Goal: Information Seeking & Learning: Learn about a topic

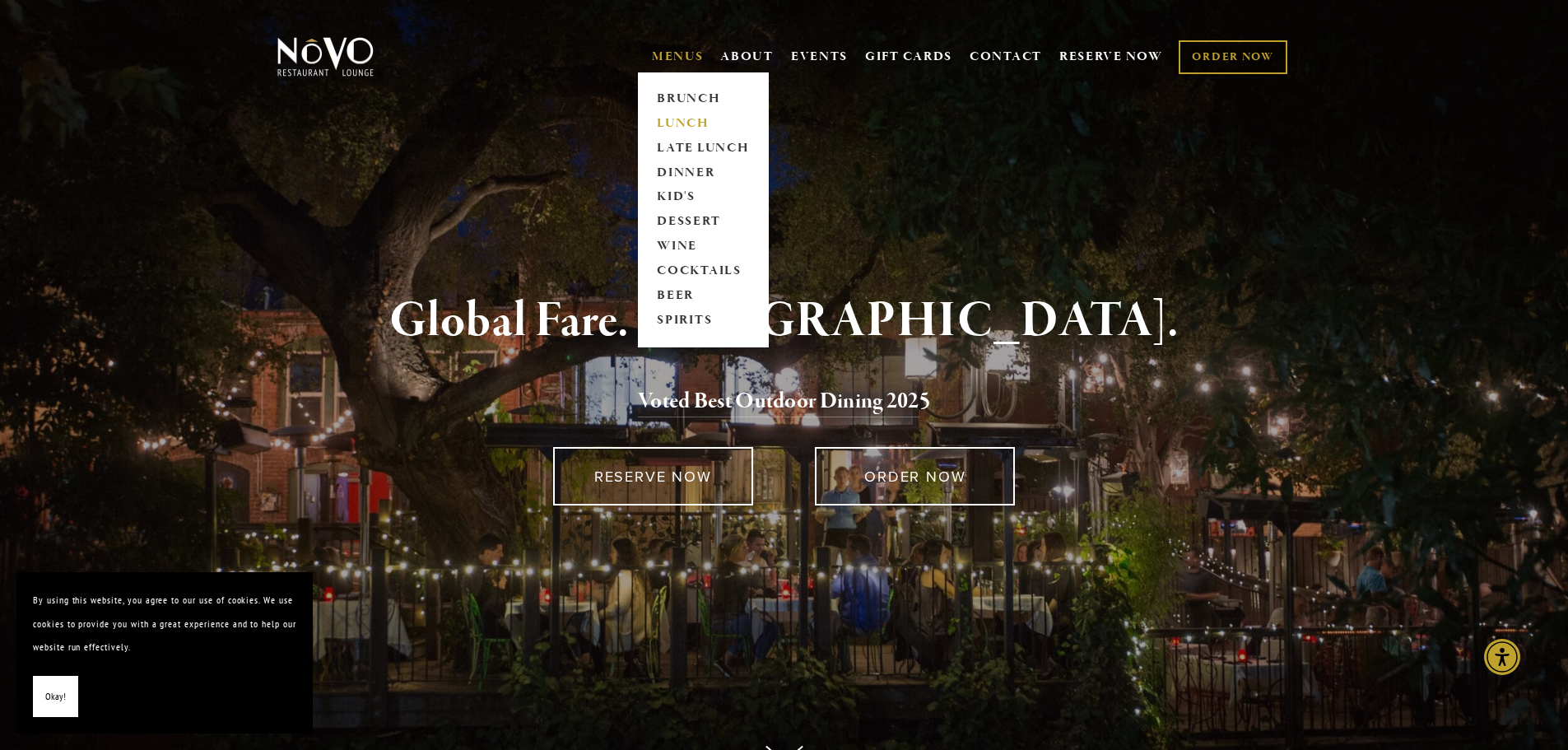
click at [674, 127] on link "LUNCH" at bounding box center [703, 123] width 103 height 25
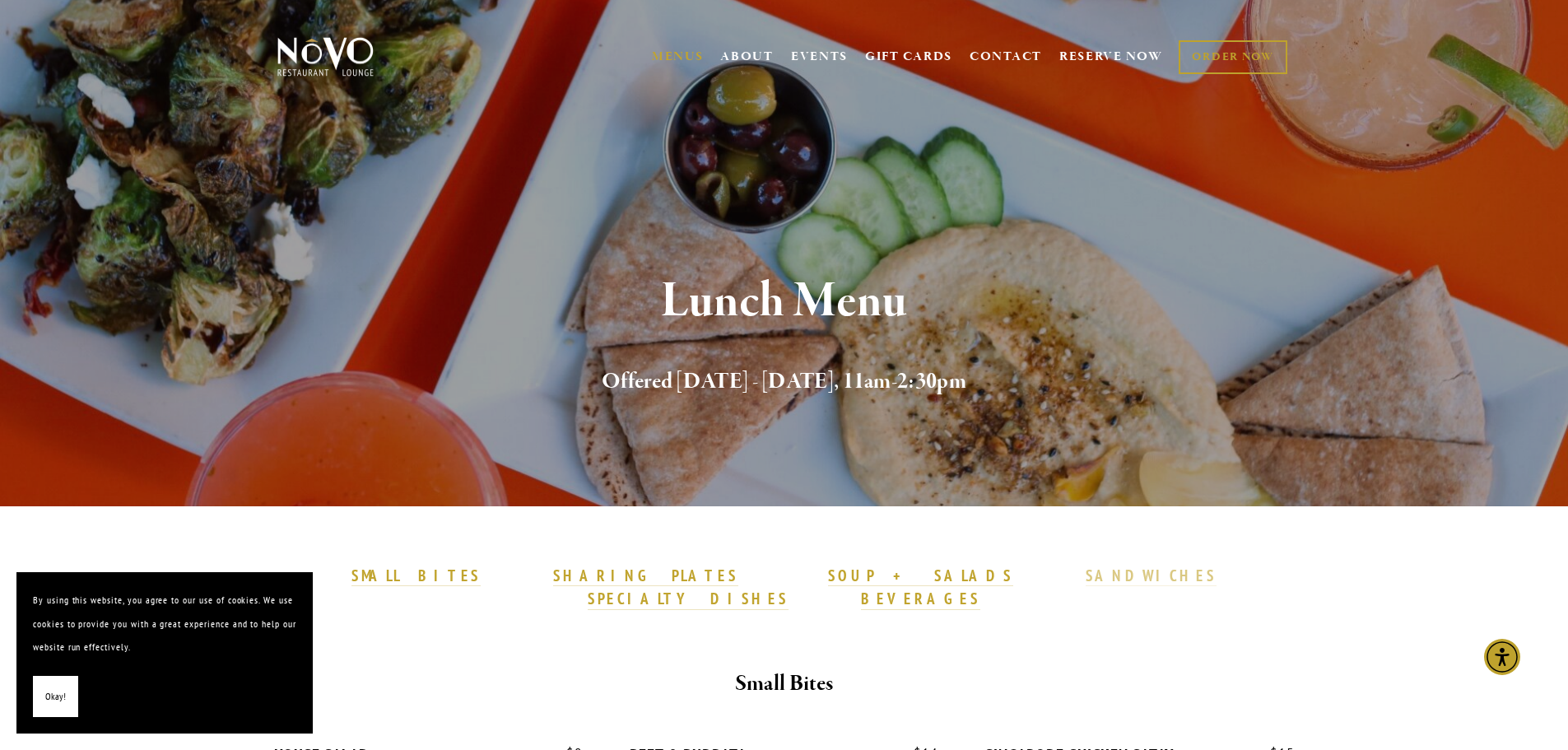
click at [1086, 580] on strong "SANDWICHES" at bounding box center [1151, 576] width 132 height 20
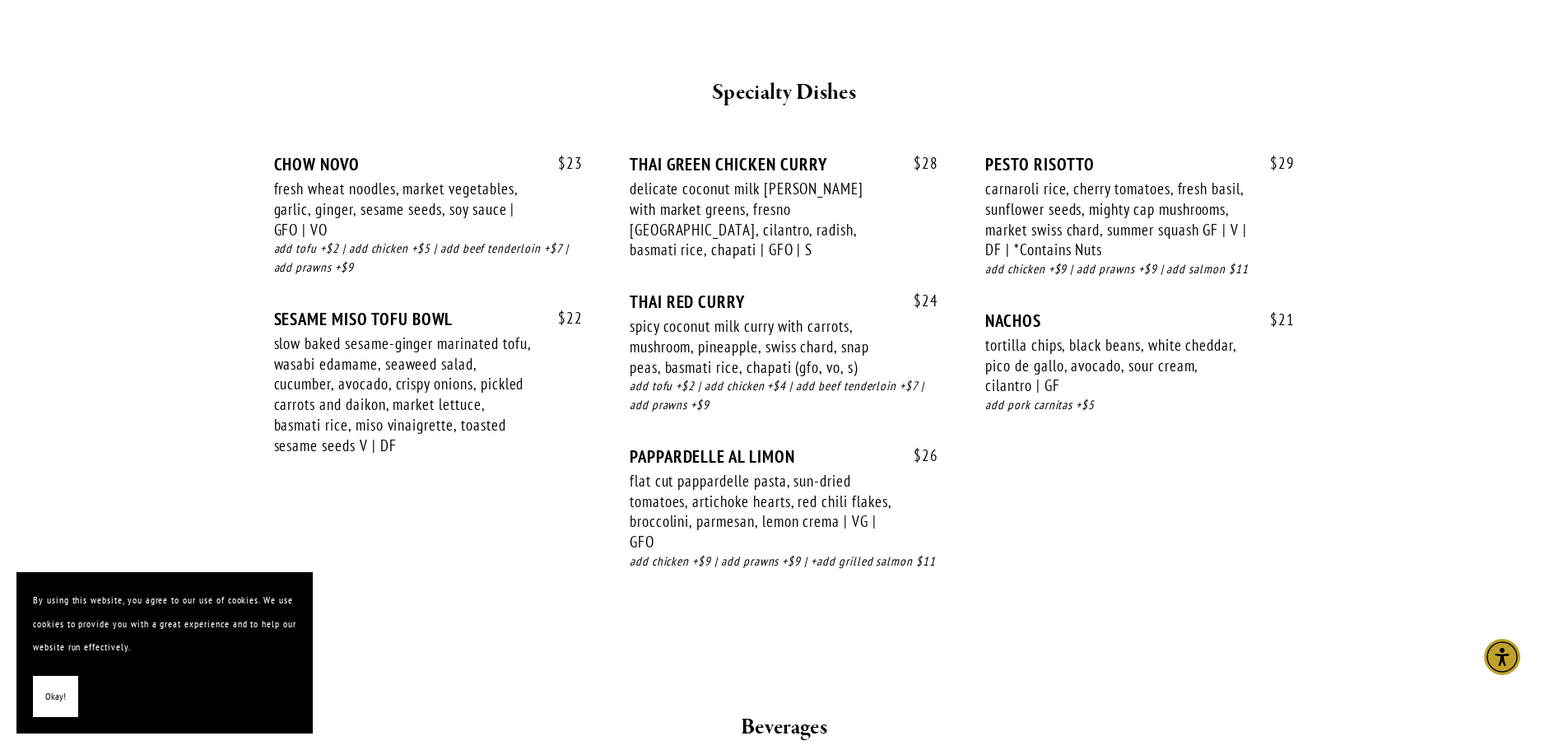
scroll to position [2881, 0]
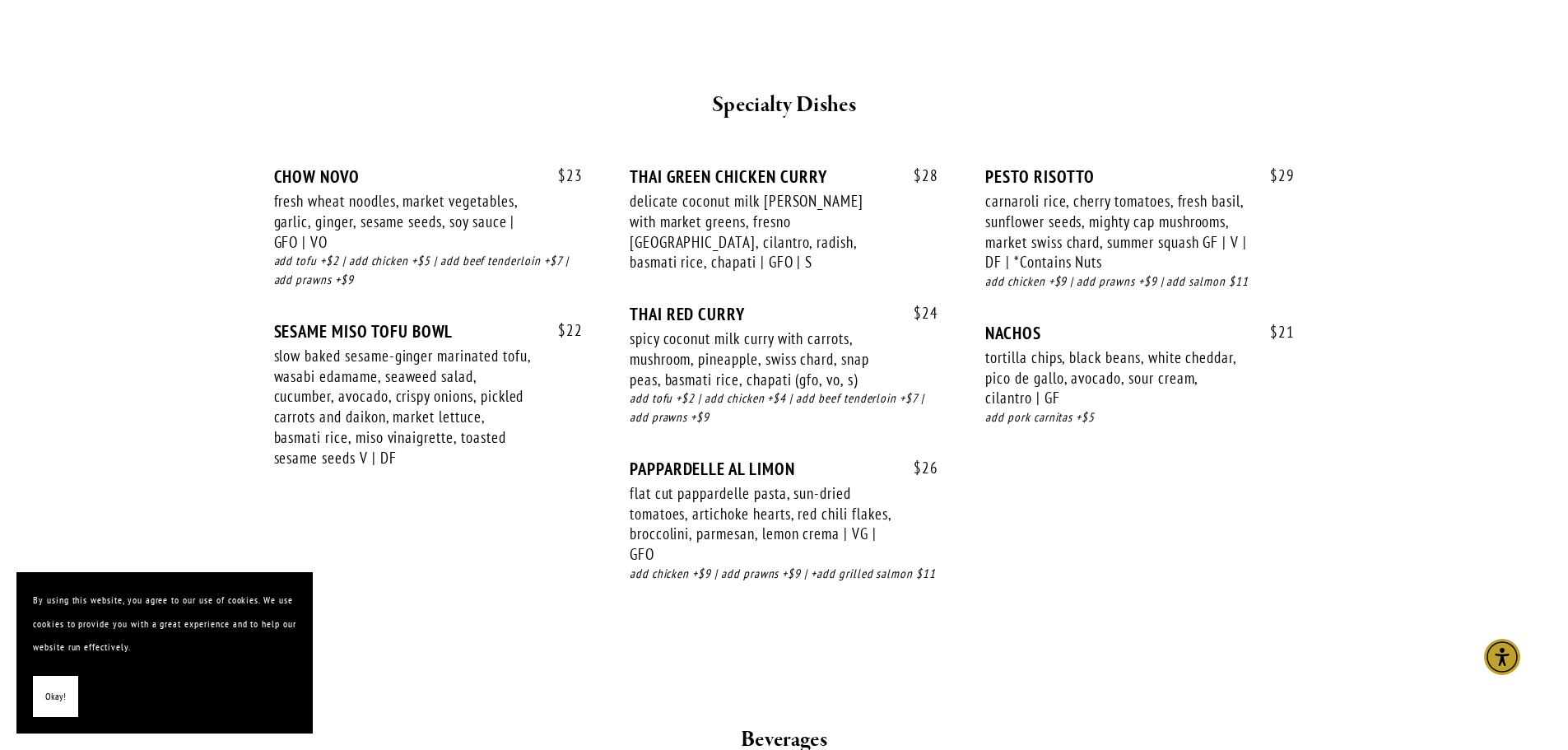
click at [1023, 572] on div "$ 23 CHOW NOVO fresh wheat noodles, market vegetables, garlic, ginger, sesame s…" at bounding box center [785, 382] width 1049 height 491
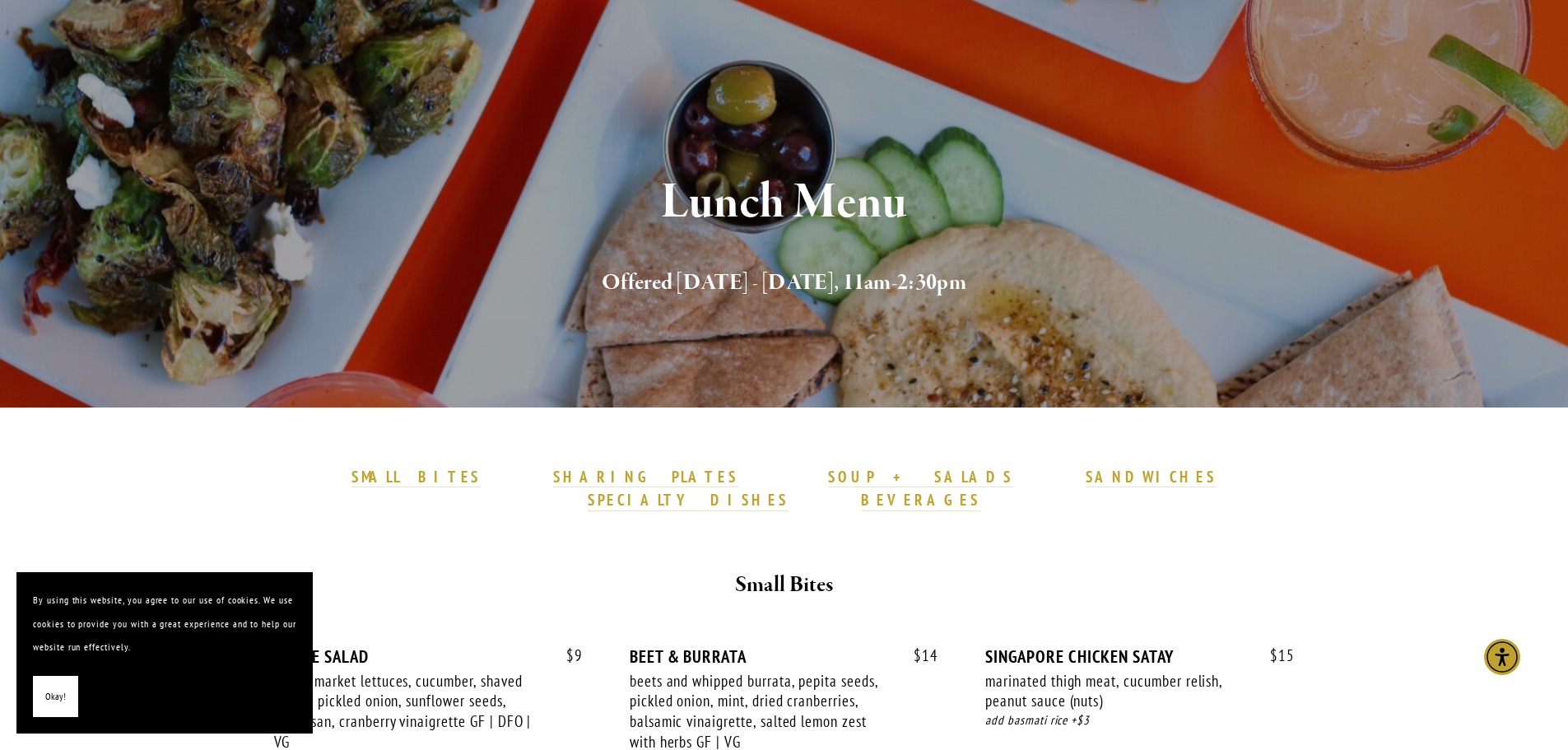
scroll to position [247, 0]
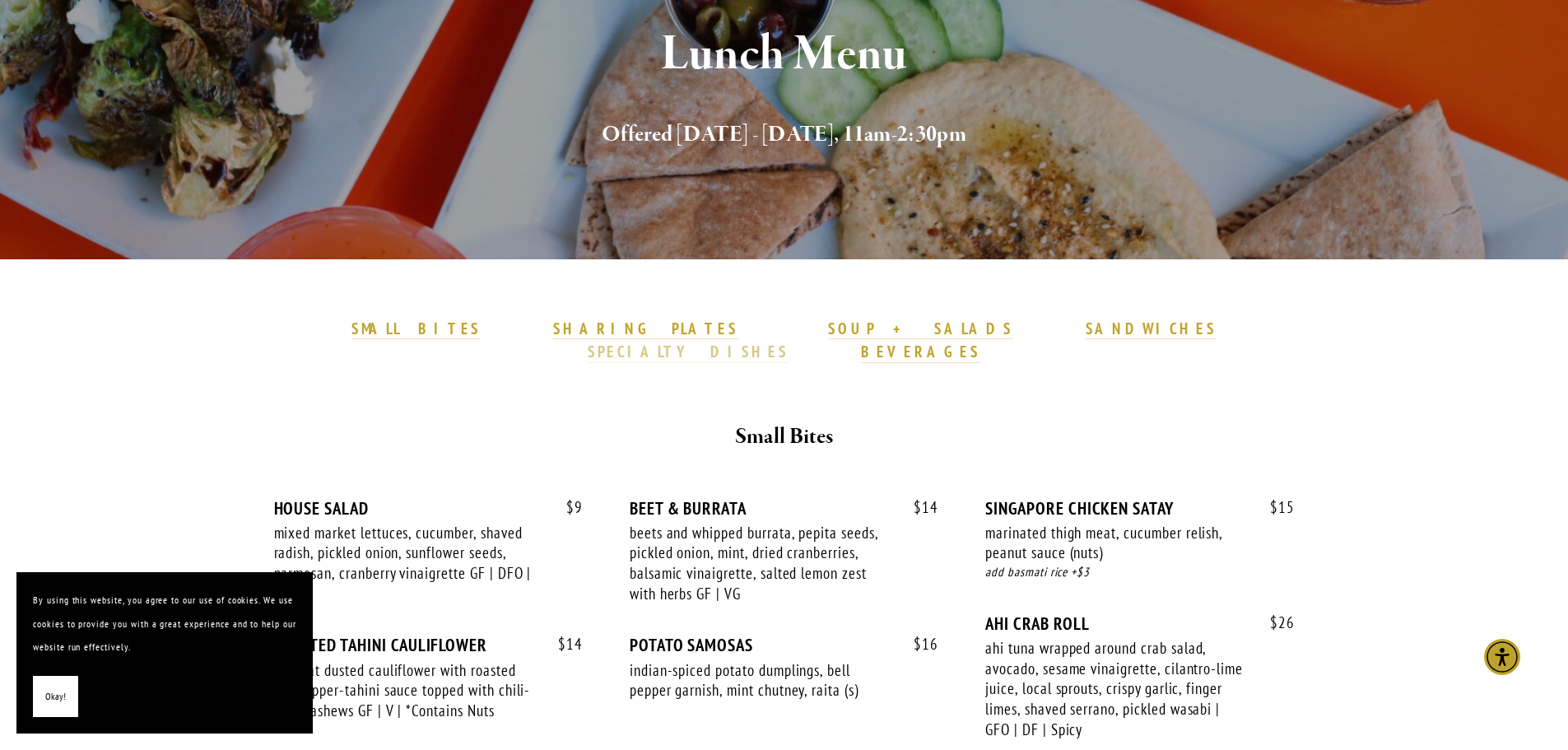
click at [789, 342] on strong "SPECIALTY DISHES" at bounding box center [688, 352] width 200 height 20
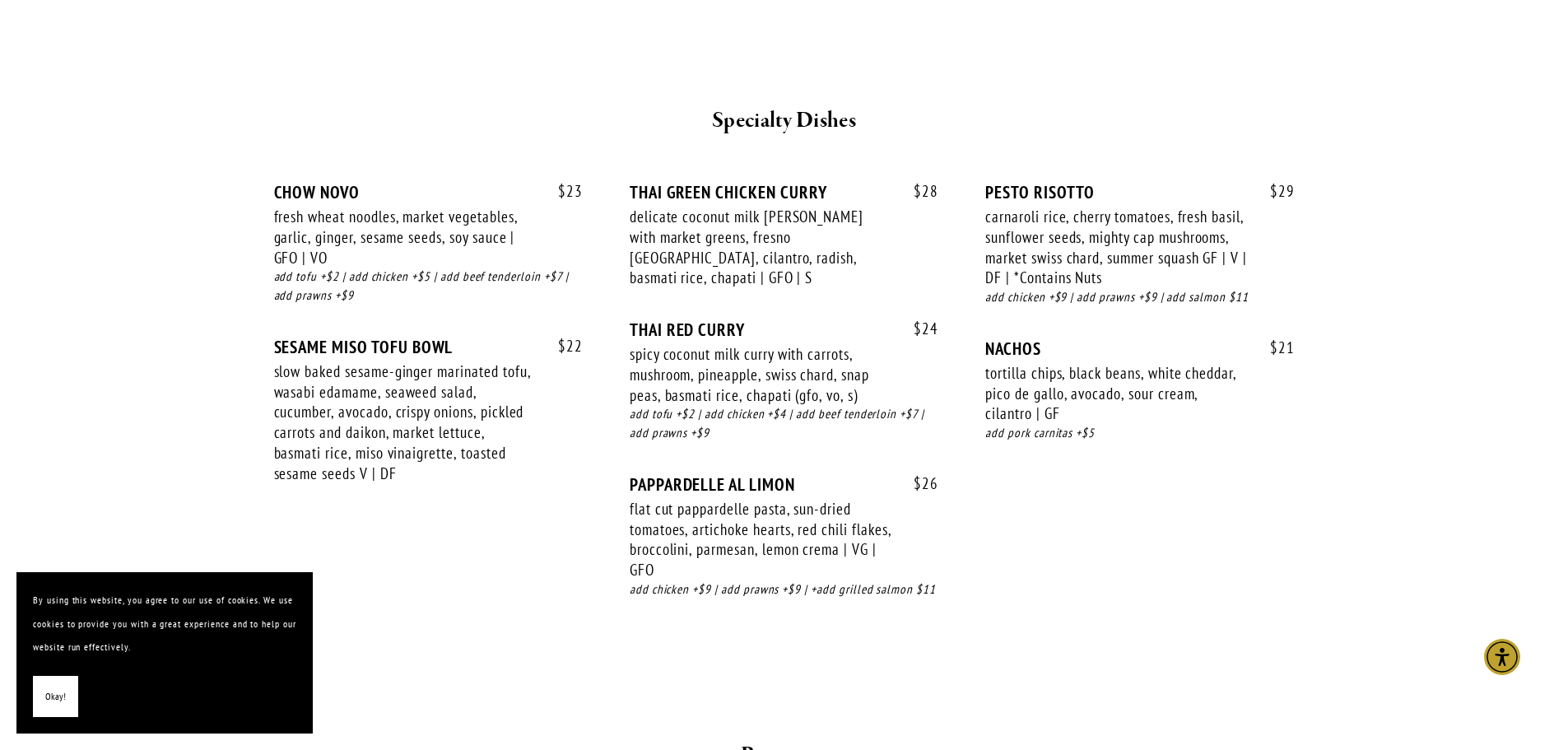
click at [1286, 499] on div "$ 23 CHOW NOVO fresh wheat noodles, market vegetables, garlic, ginger, sesame s…" at bounding box center [784, 406] width 1021 height 448
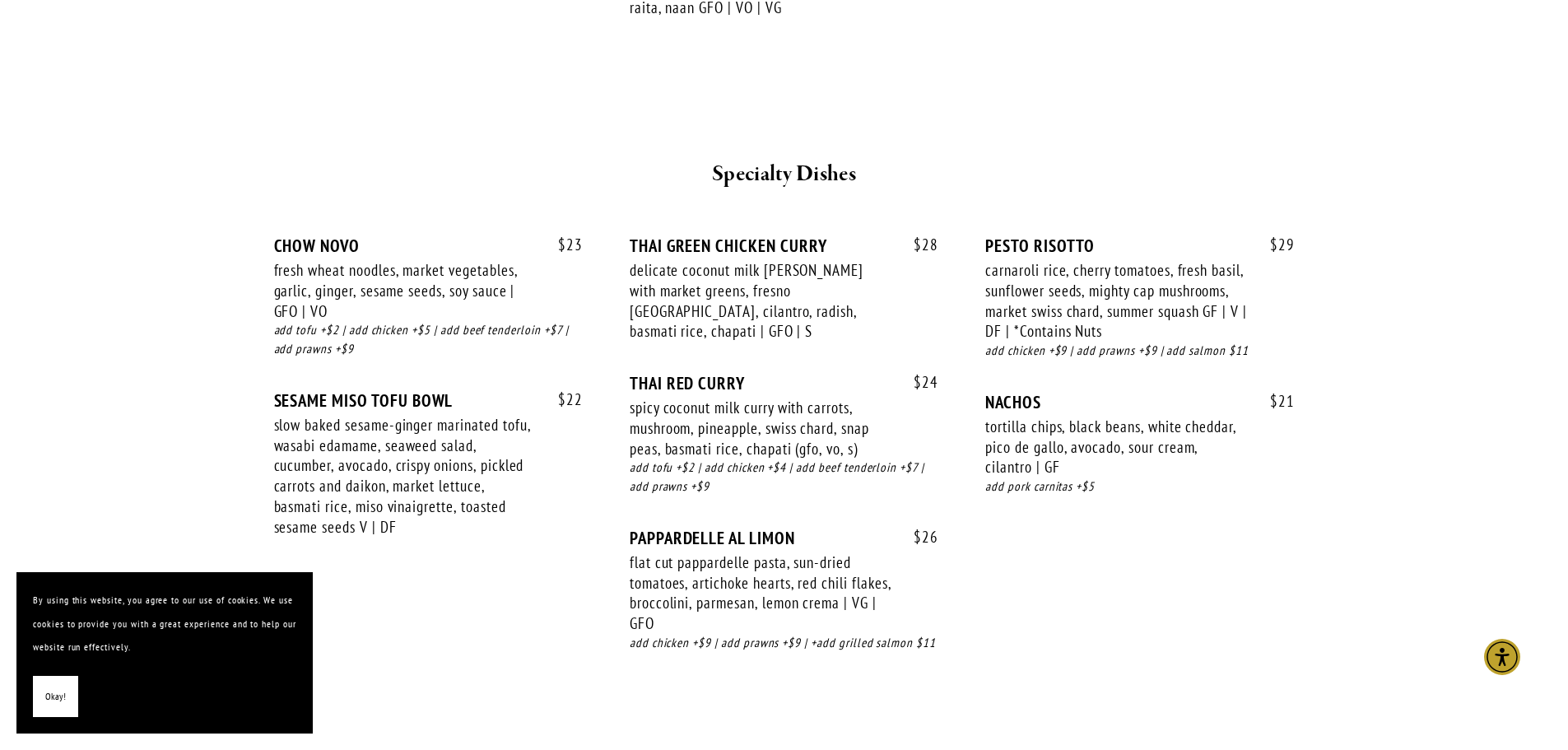
scroll to position [2784, 0]
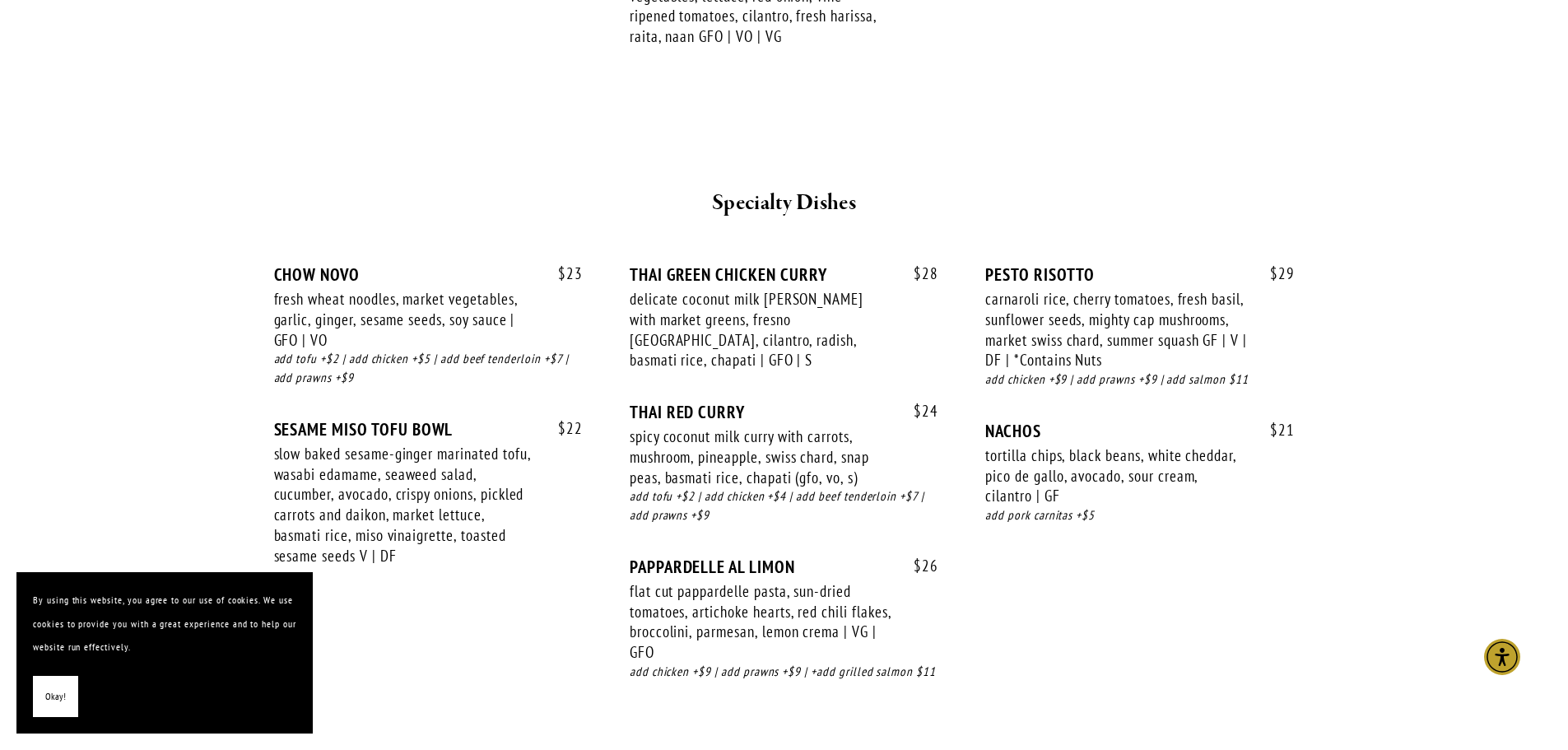
click at [1184, 585] on div "$ 23 CHOW NOVO fresh wheat noodles, market vegetables, garlic, ginger, sesame s…" at bounding box center [784, 489] width 1021 height 448
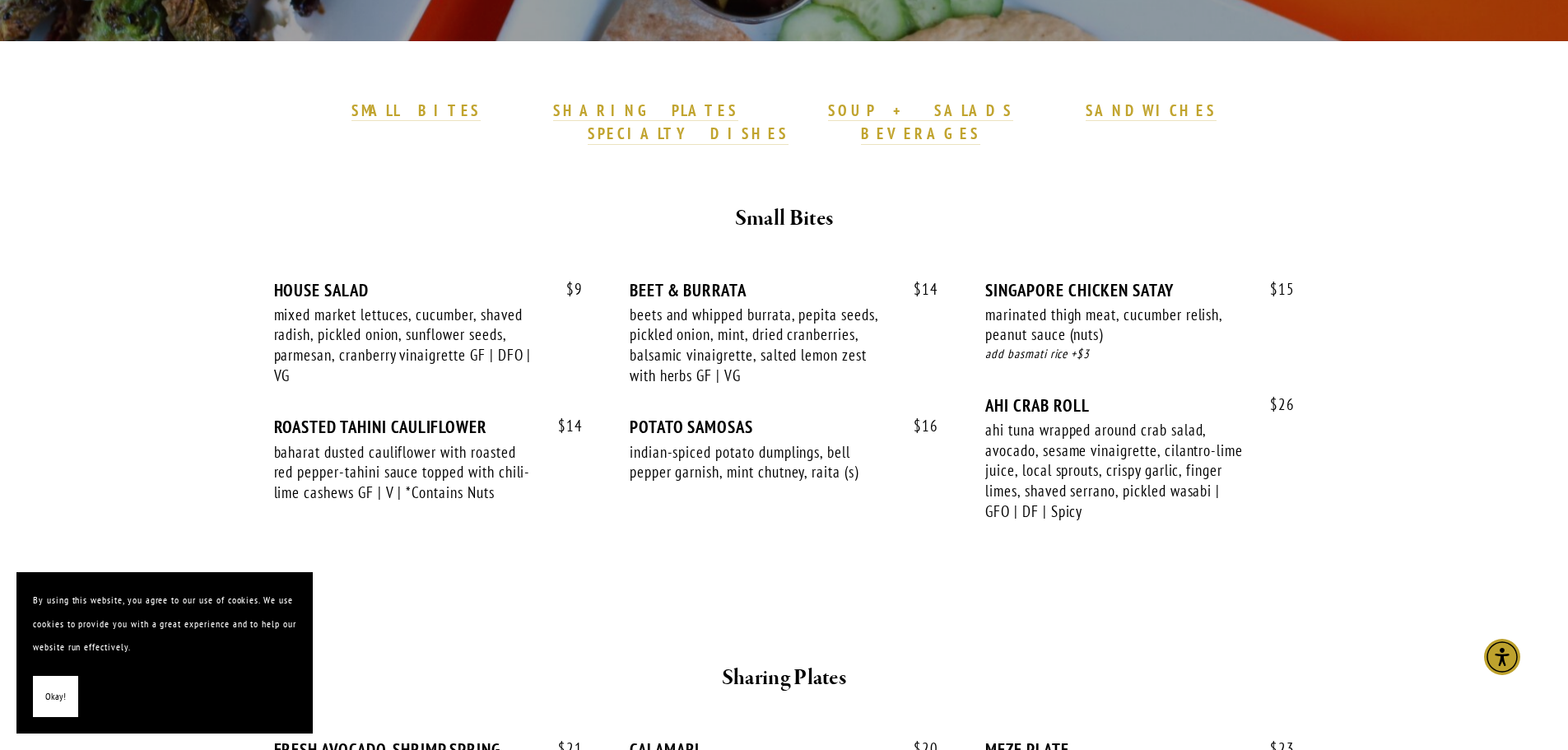
scroll to position [313, 0]
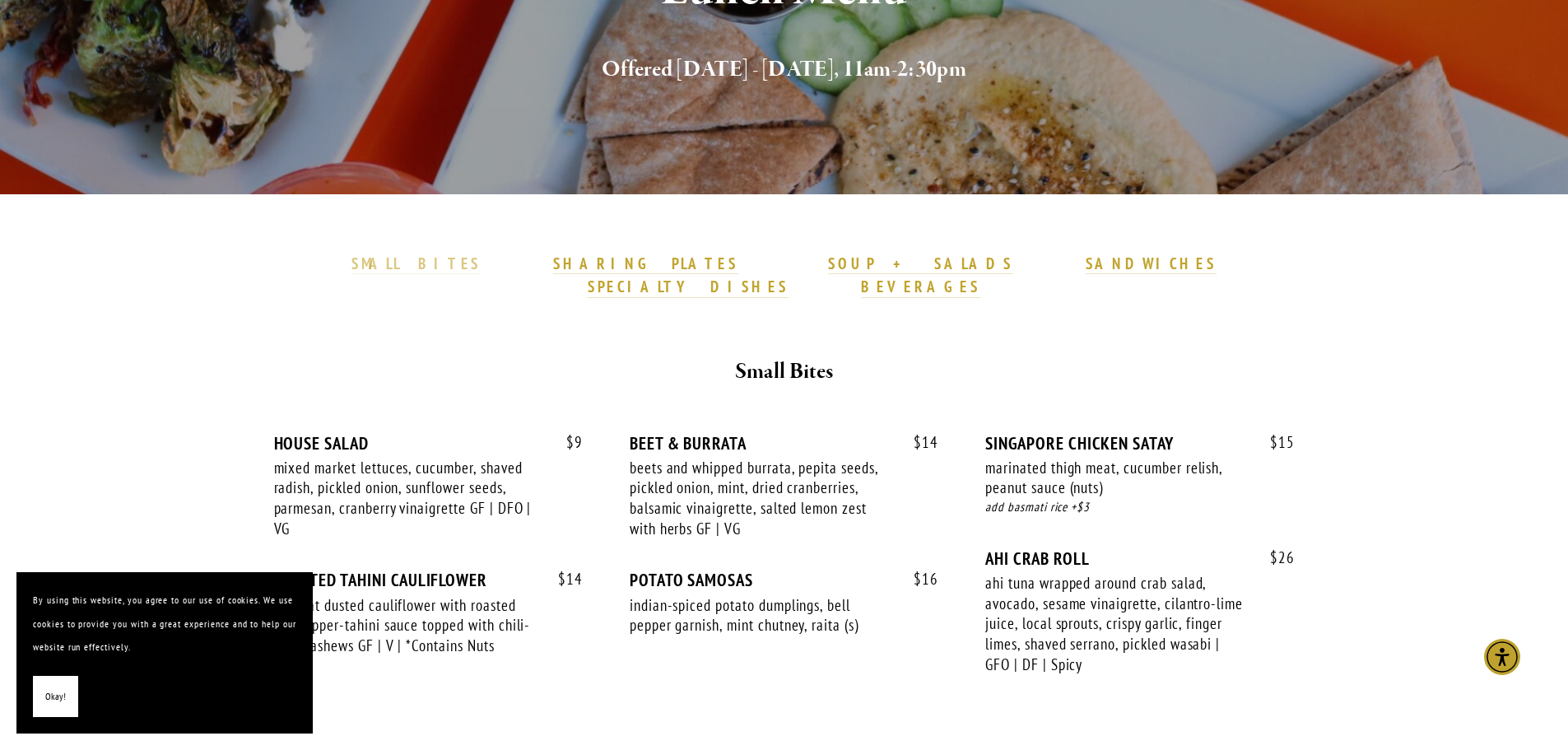
click at [480, 265] on strong "SMALL BITES" at bounding box center [417, 263] width 130 height 20
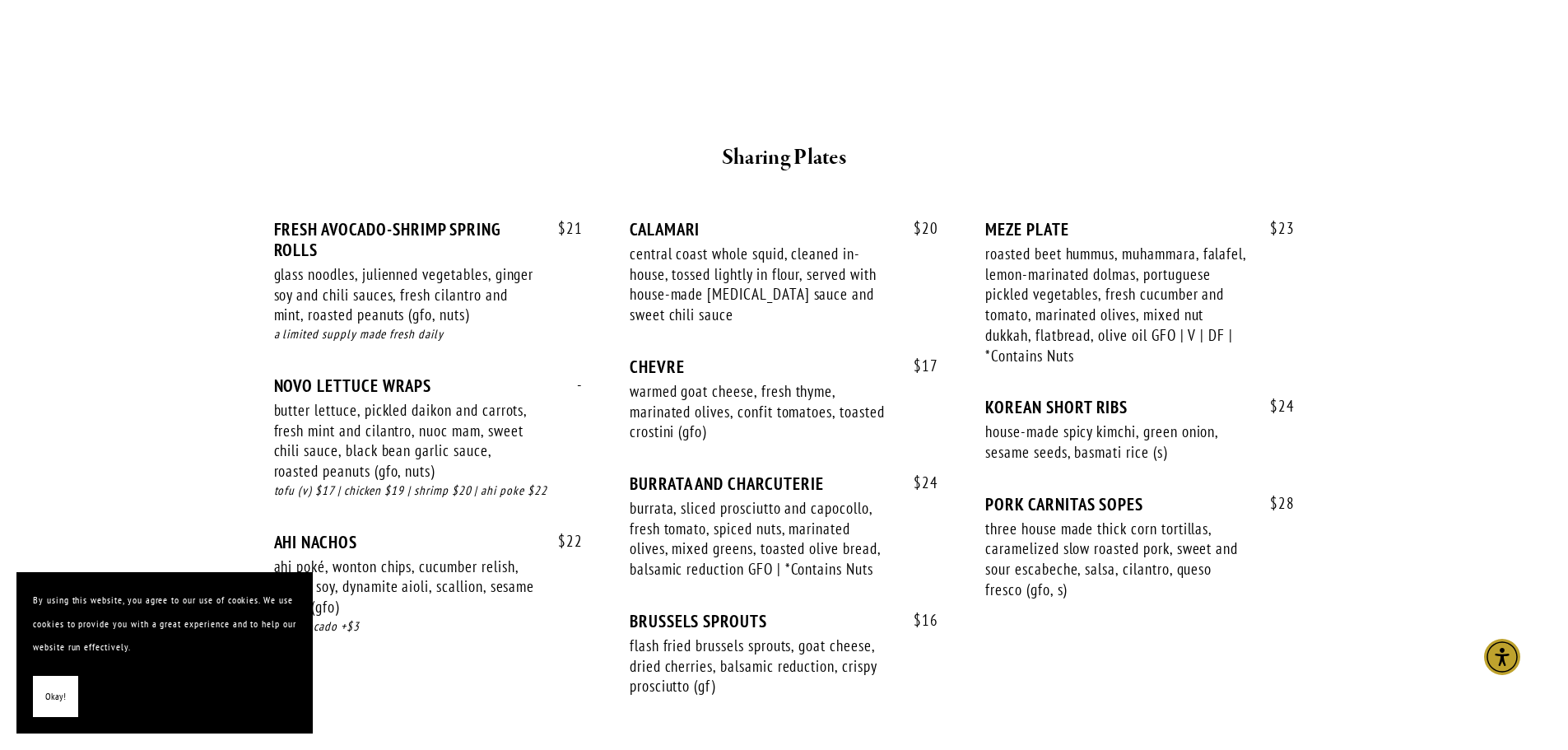
scroll to position [945, 0]
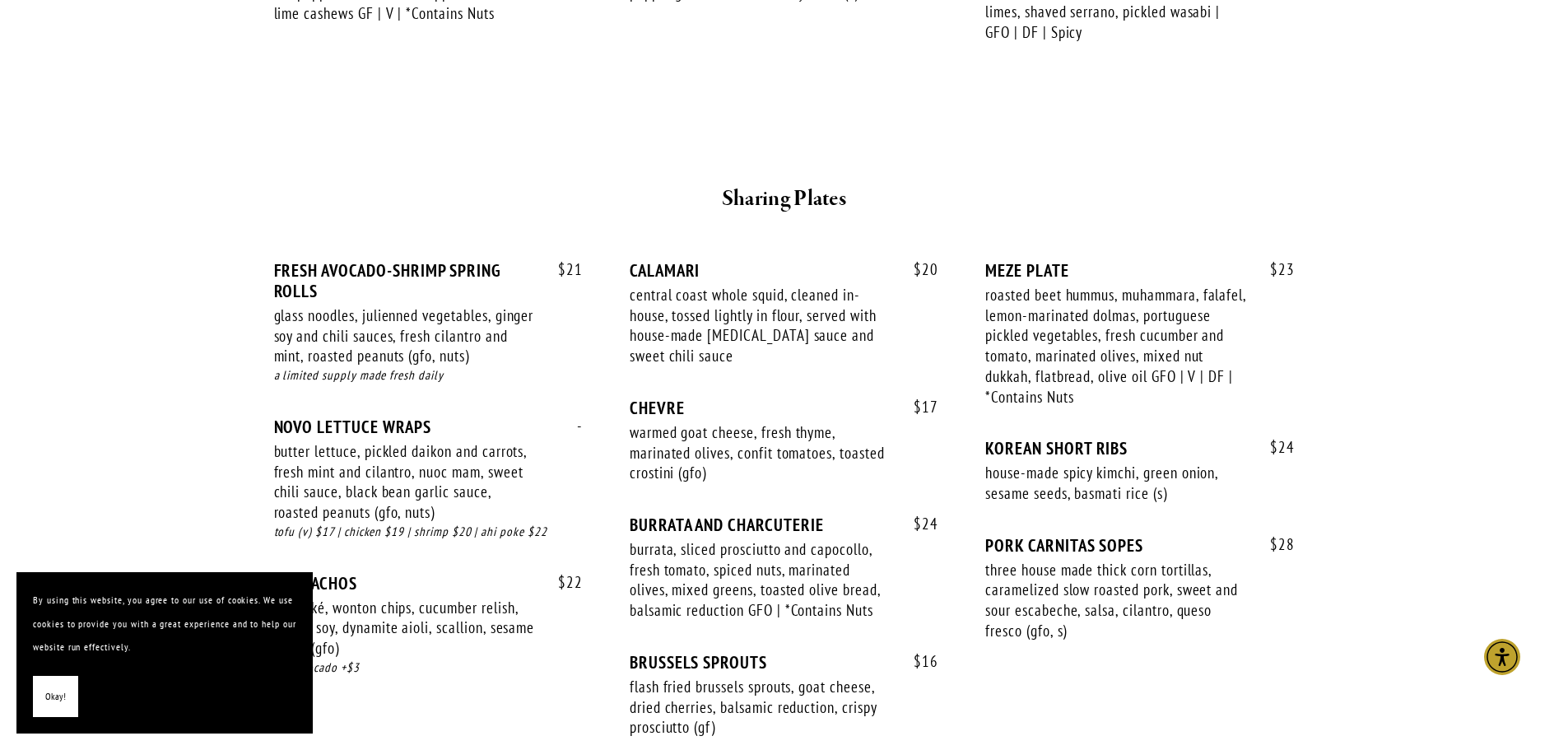
click at [1161, 322] on div "roasted beet hummus, muhammara, falafel, lemon-marinated dolmas, portuguese pic…" at bounding box center [1116, 346] width 261 height 122
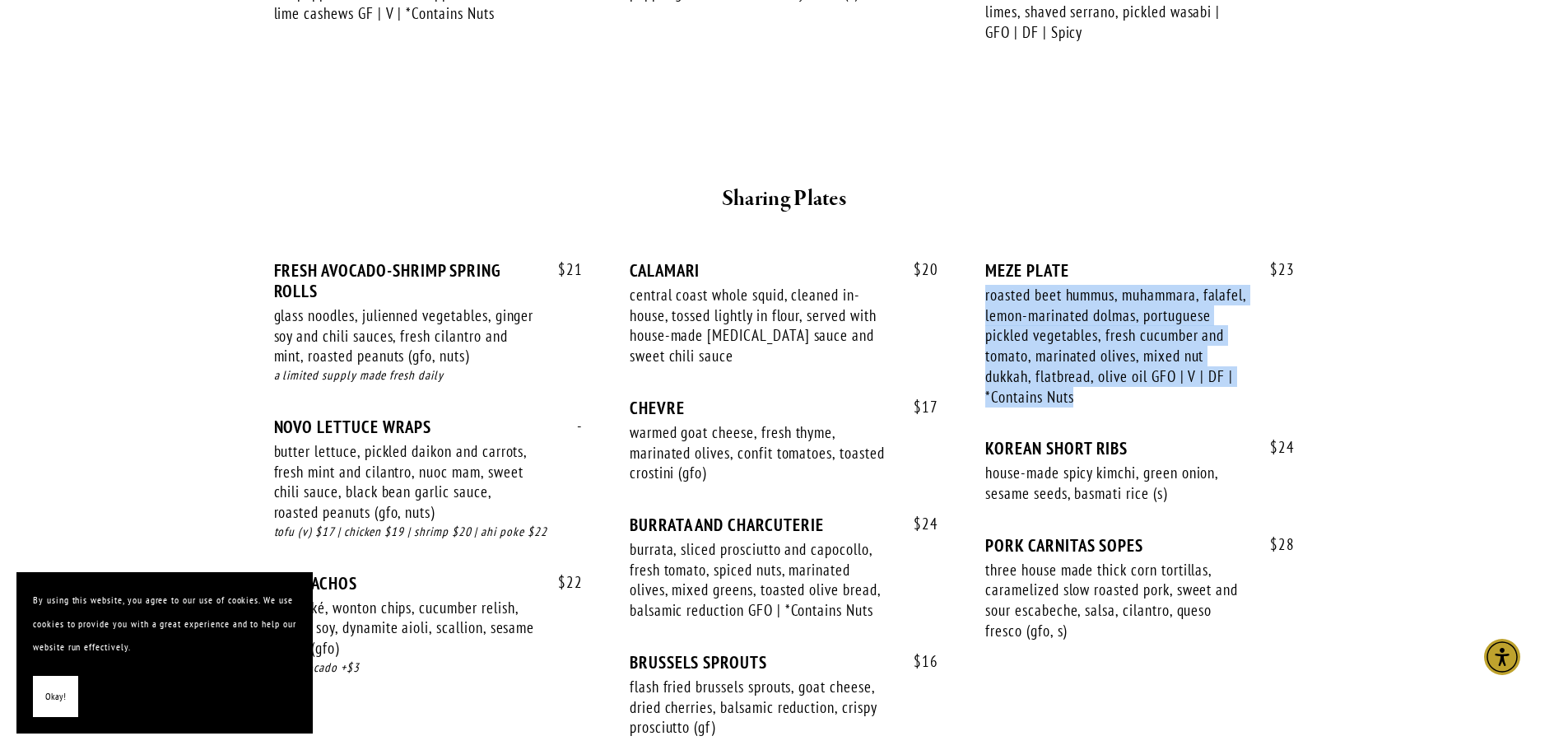
click at [1161, 322] on div "roasted beet hummus, muhammara, falafel, lemon-marinated dolmas, portuguese pic…" at bounding box center [1116, 346] width 261 height 122
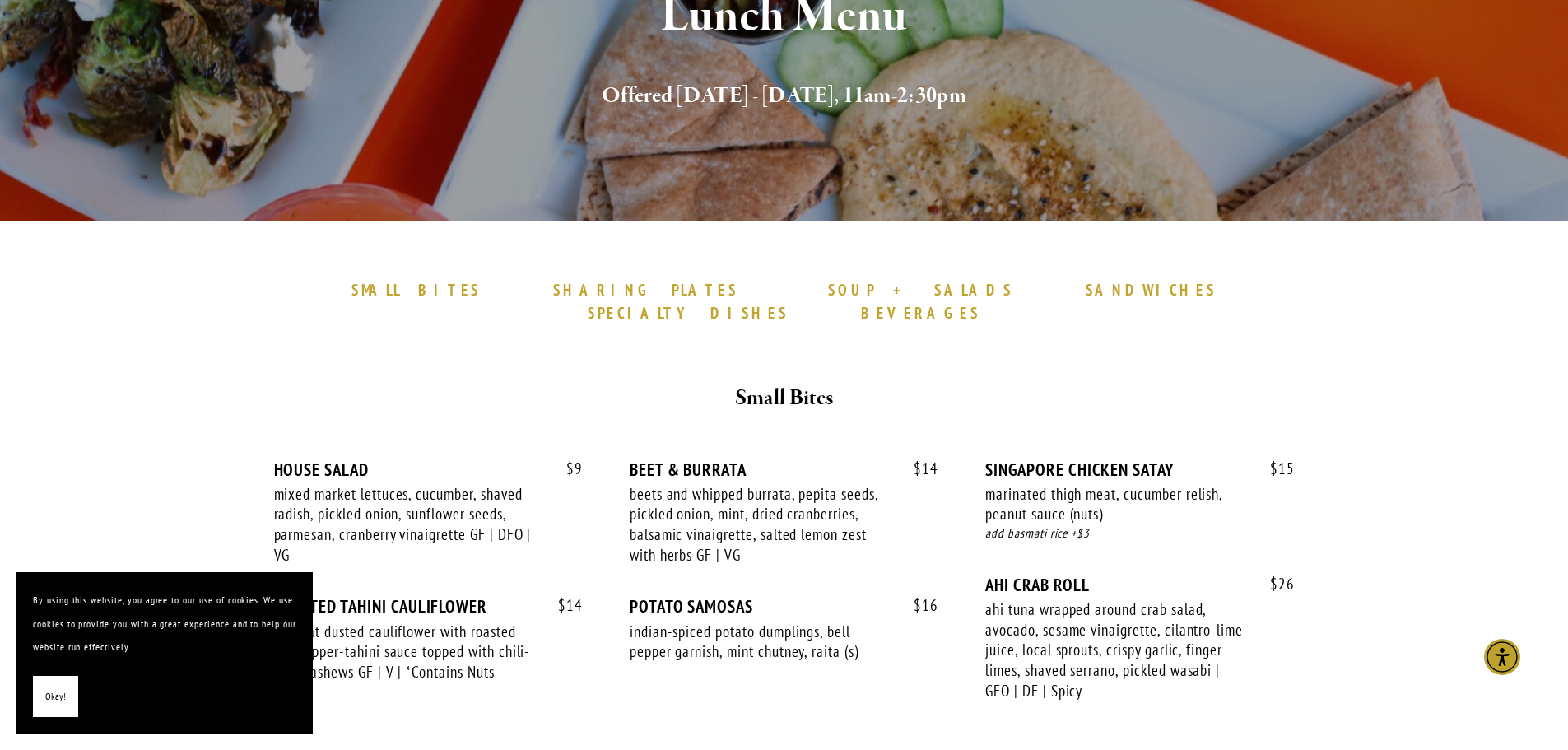
scroll to position [0, 0]
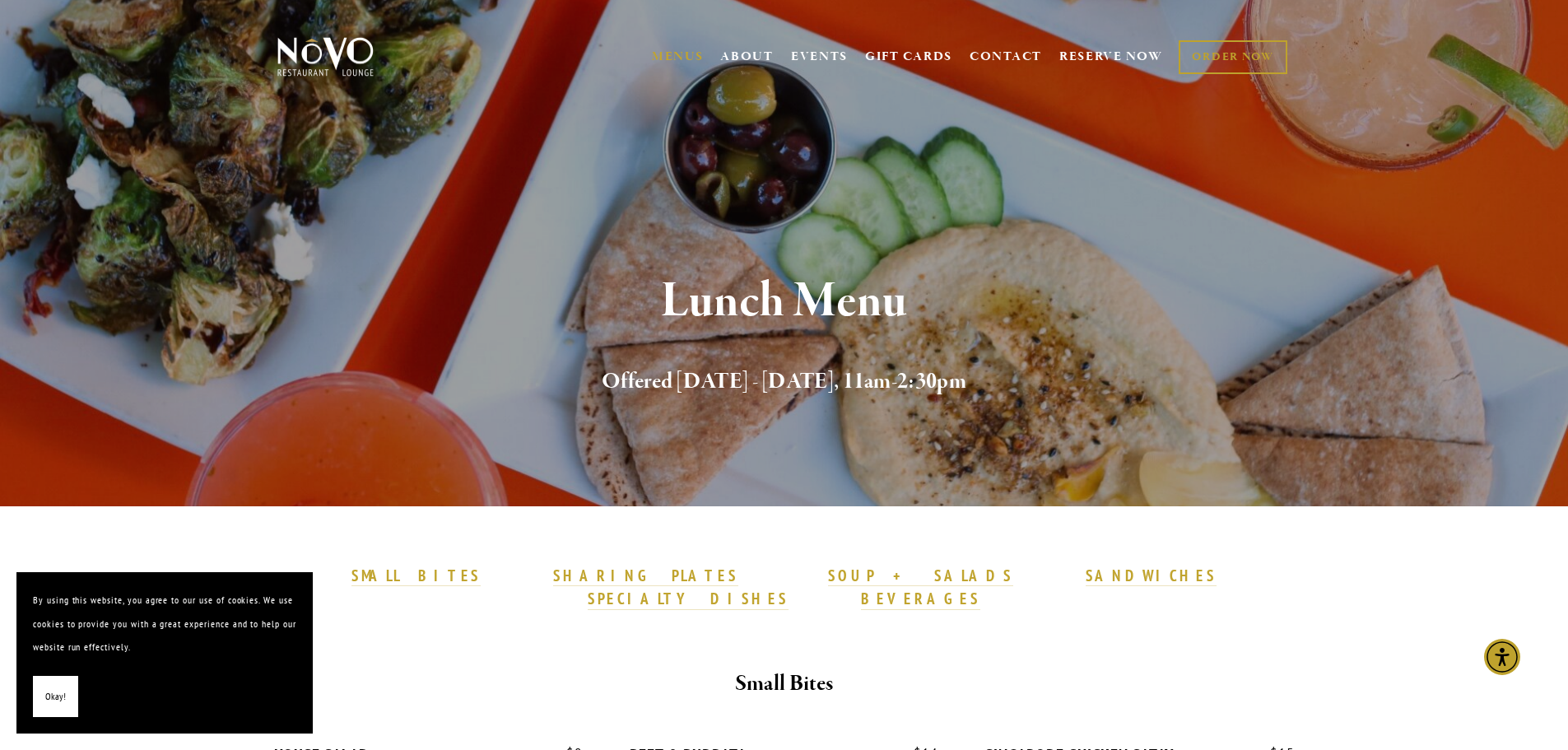
click at [828, 576] on strong "SOUP + SALADS" at bounding box center [921, 576] width 185 height 20
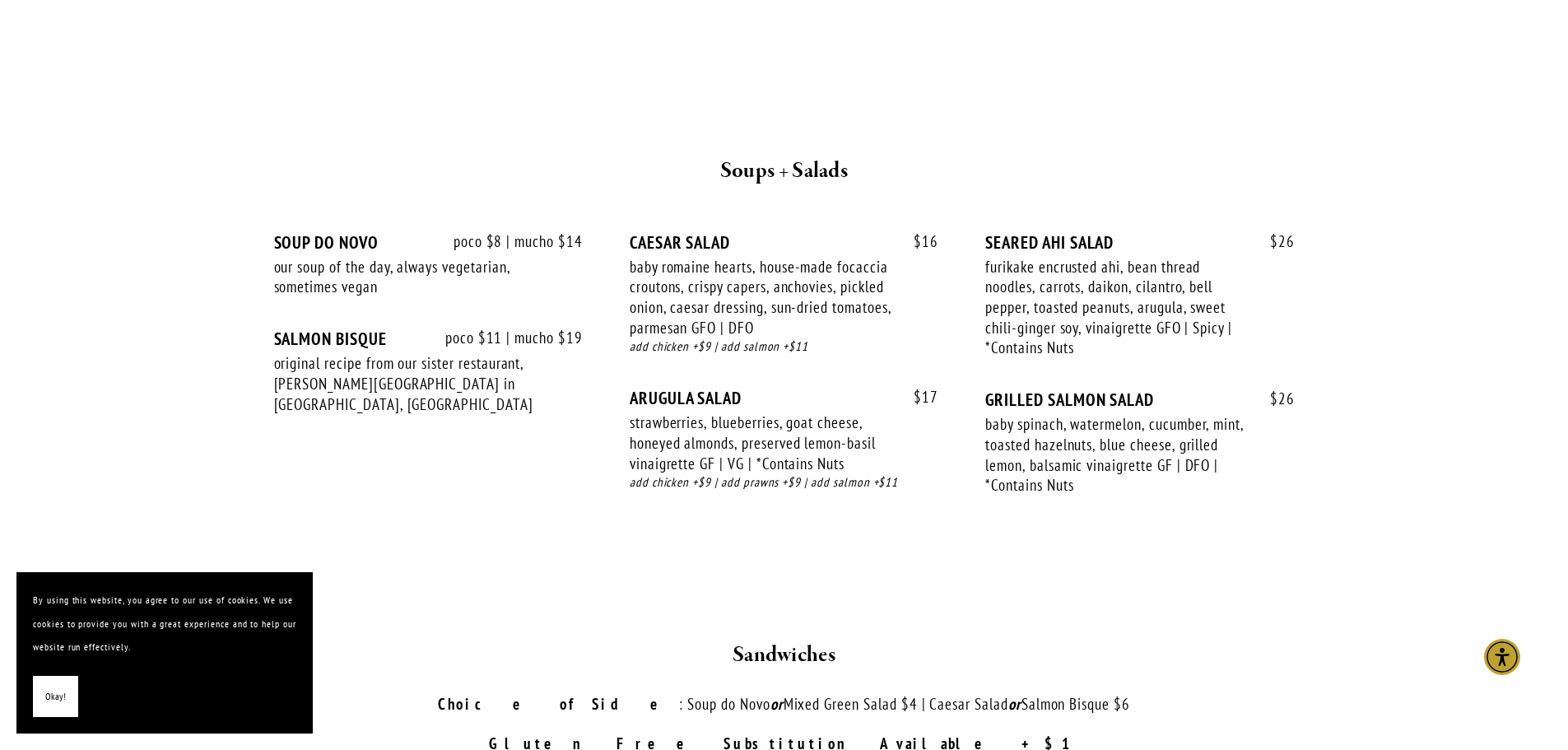
scroll to position [1719, 0]
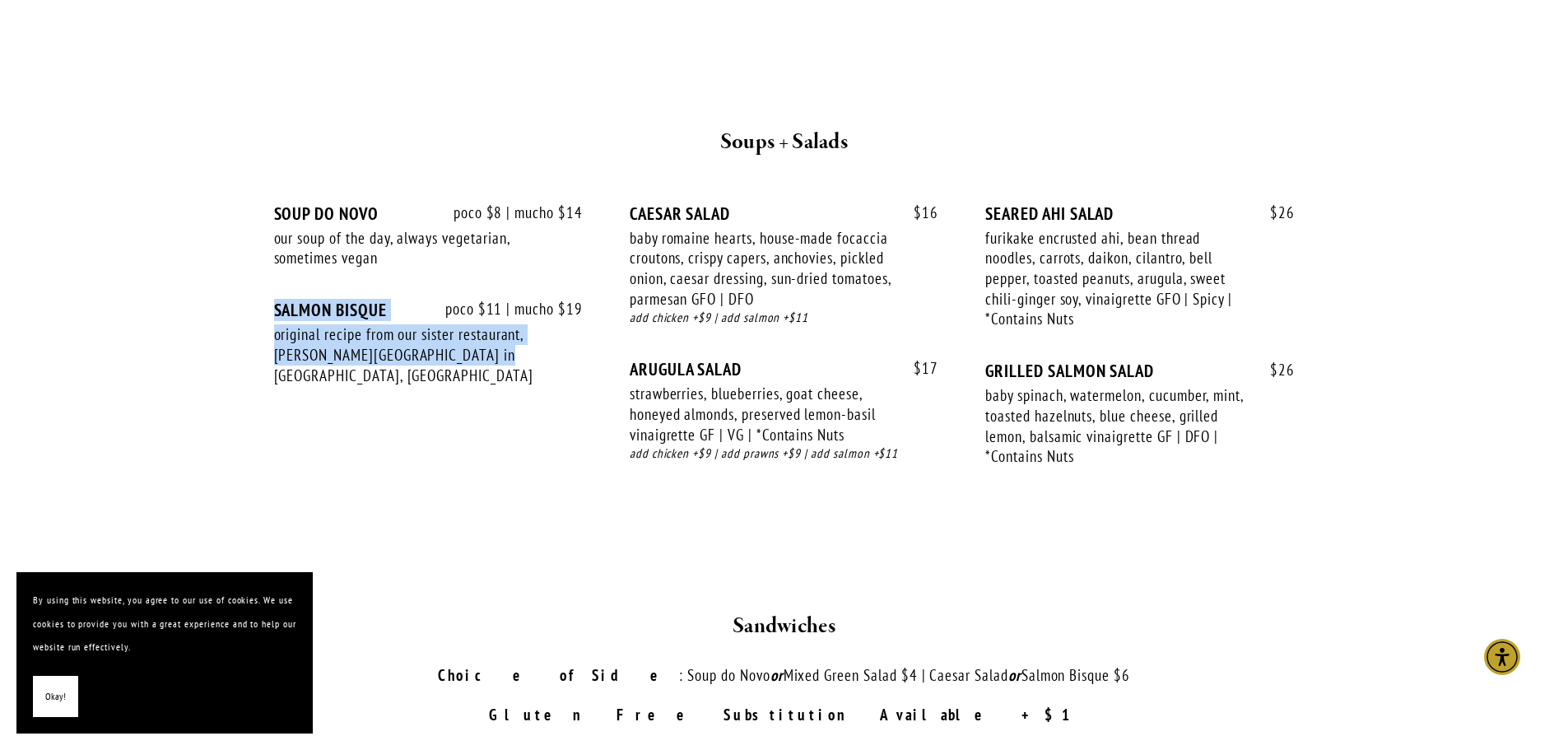
drag, startPoint x: 248, startPoint y: 293, endPoint x: 570, endPoint y: 367, distance: 330.4
click at [569, 368] on section "SMALL BITES SHARING PLATES SOUP + SALADS SANDWICHES SPECIALTY DISHES BEVERAGES …" at bounding box center [784, 651] width 1186 height 3727
click at [572, 365] on div "poco $11 | mucho $19 SALMON BISQUE original recipe from our sister restaurant, …" at bounding box center [428, 358] width 308 height 117
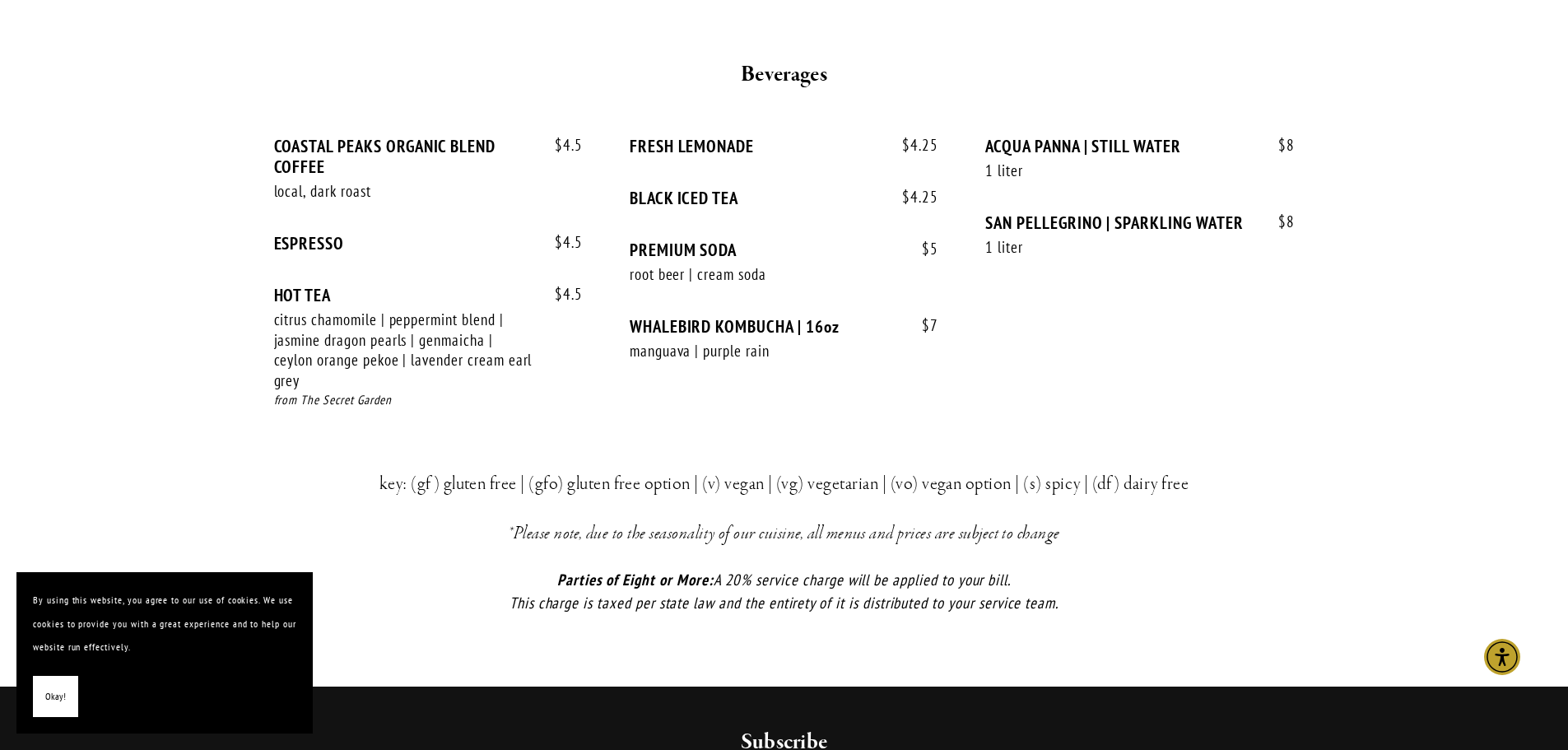
scroll to position [3460, 0]
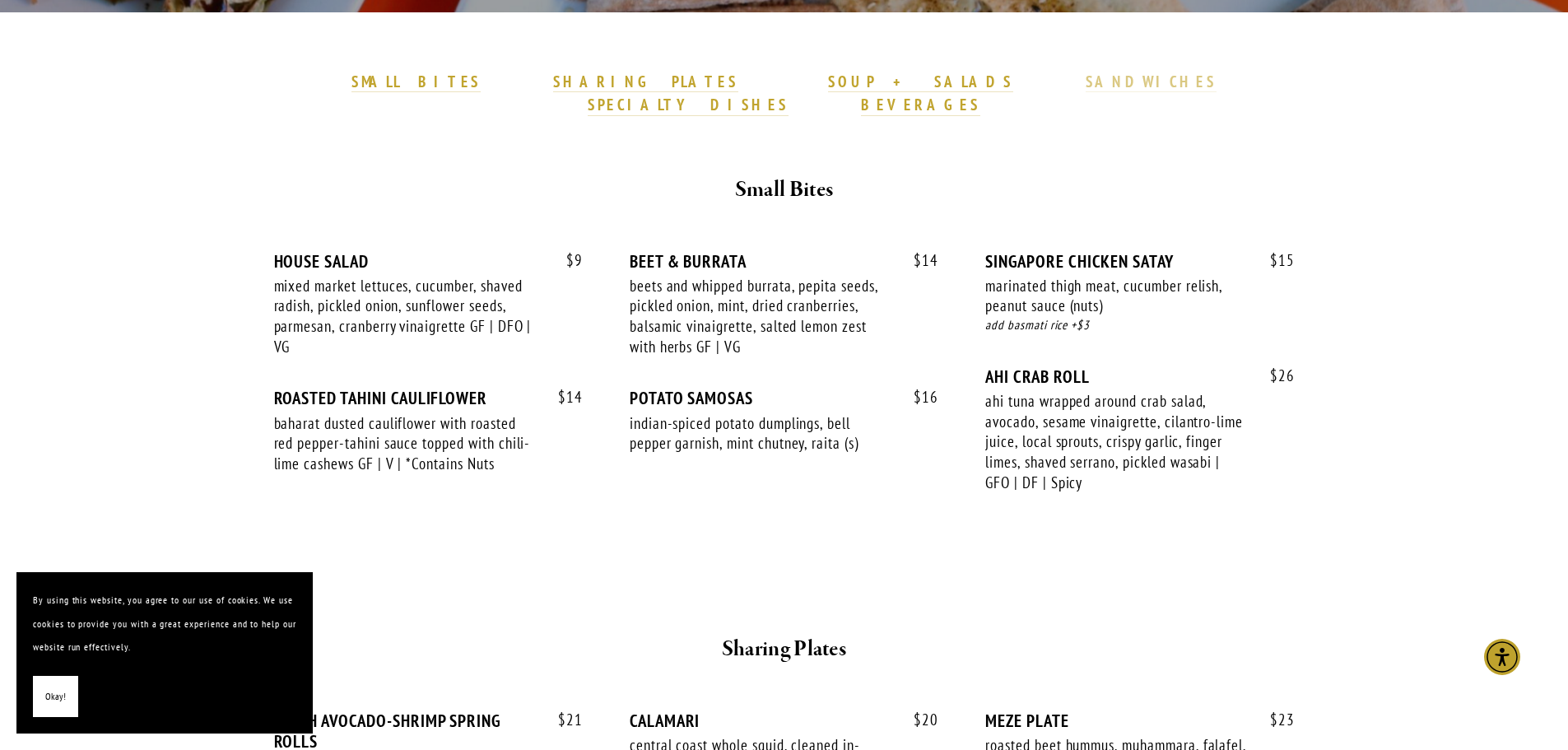
click at [1086, 78] on strong "SANDWICHES" at bounding box center [1151, 82] width 132 height 20
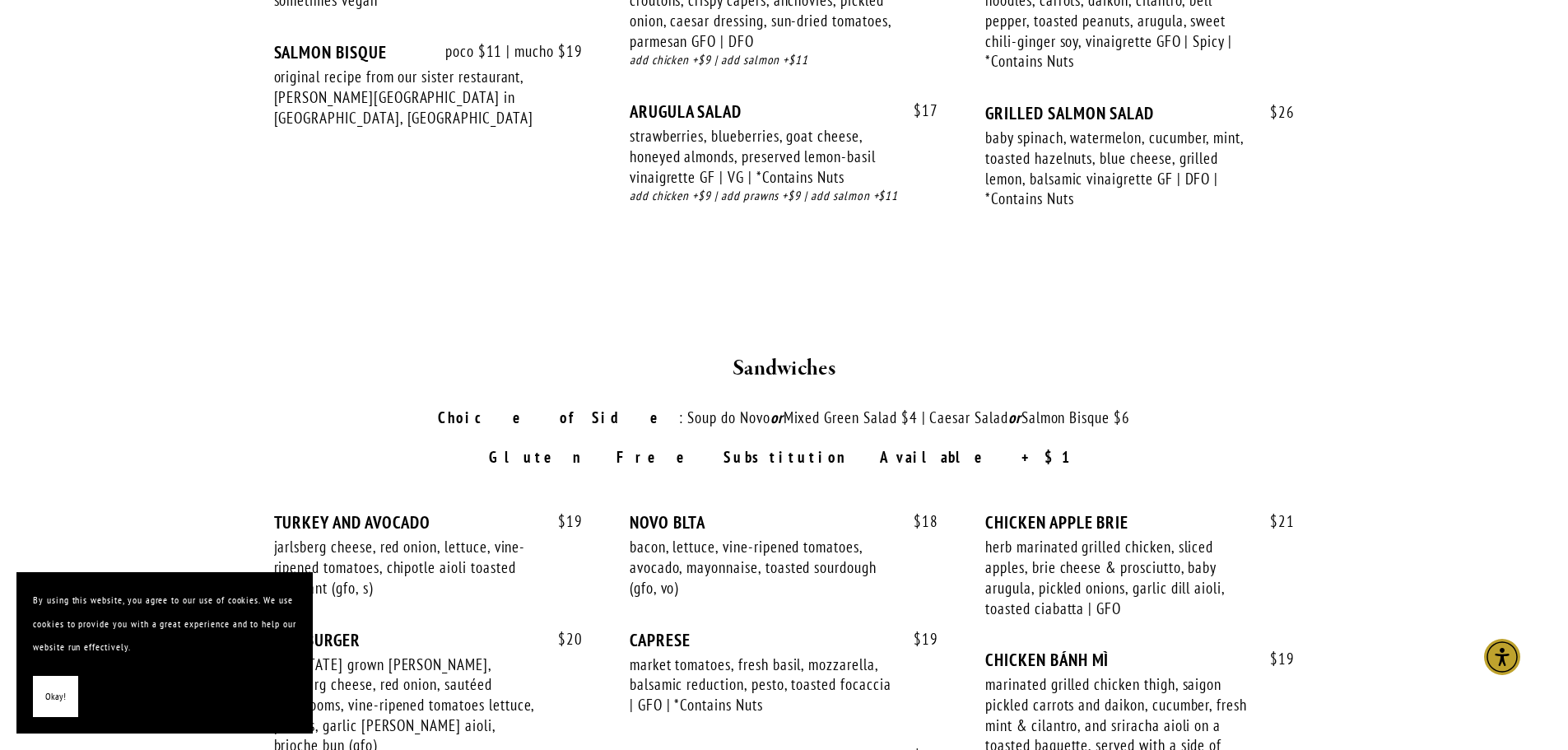
scroll to position [2222, 0]
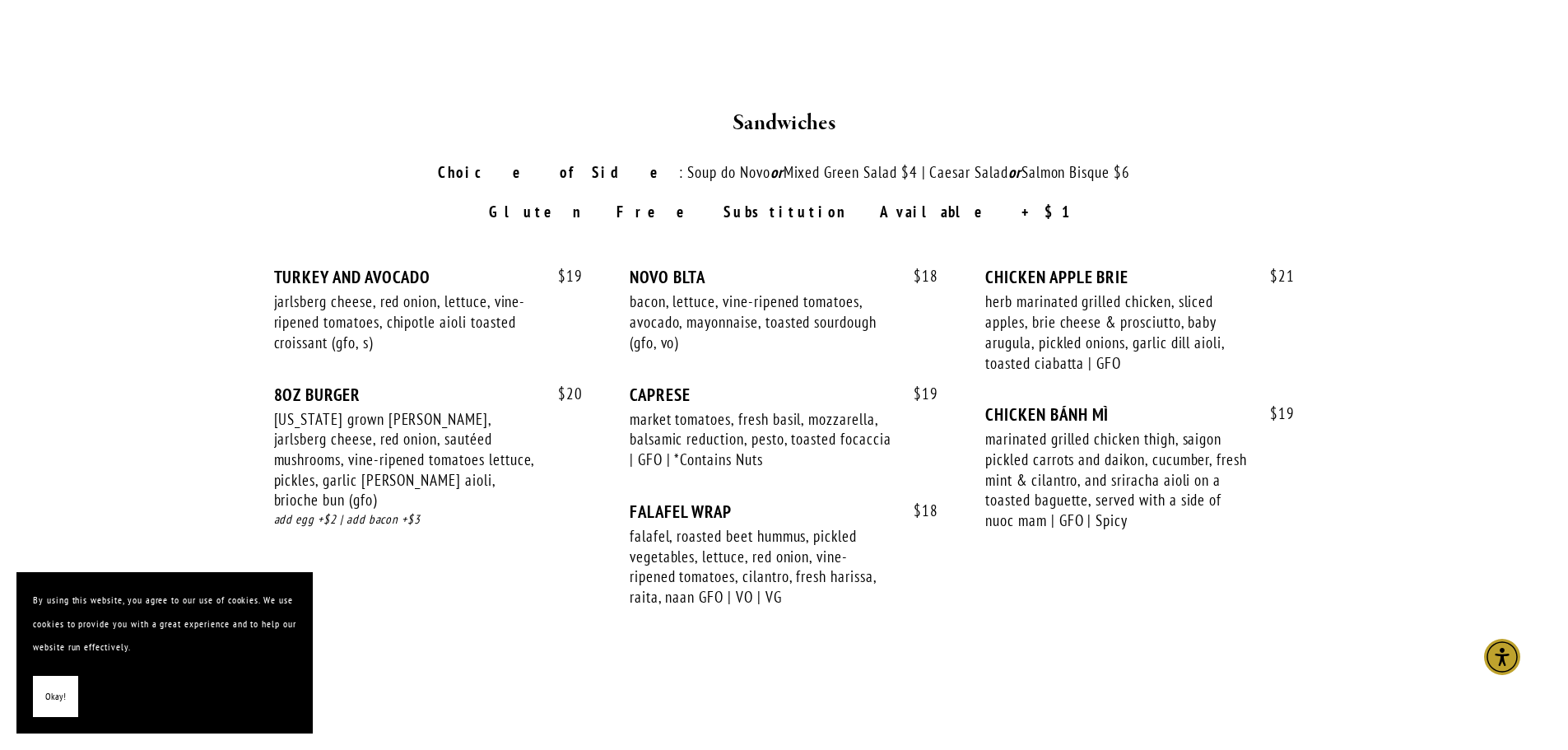
click at [170, 308] on main "SMALL BITES SHARING PLATES SOUP + SALADS SANDWICHES SPECIALTY DISHES BEVERAGES …" at bounding box center [784, 147] width 1568 height 3727
click at [47, 694] on span "Okay!" at bounding box center [55, 697] width 21 height 24
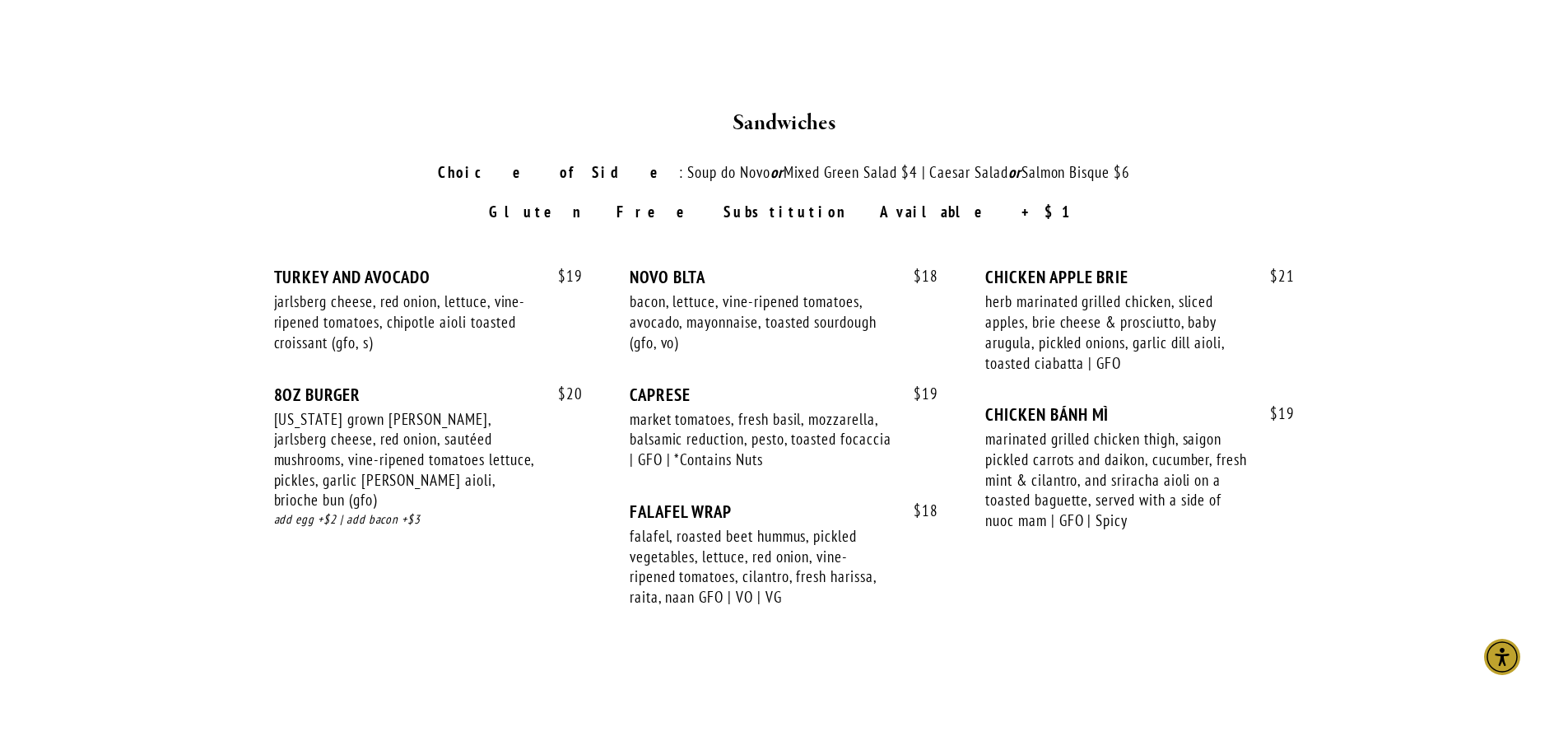
click at [508, 654] on div at bounding box center [785, 667] width 988 height 28
